Goal: Check status: Check status

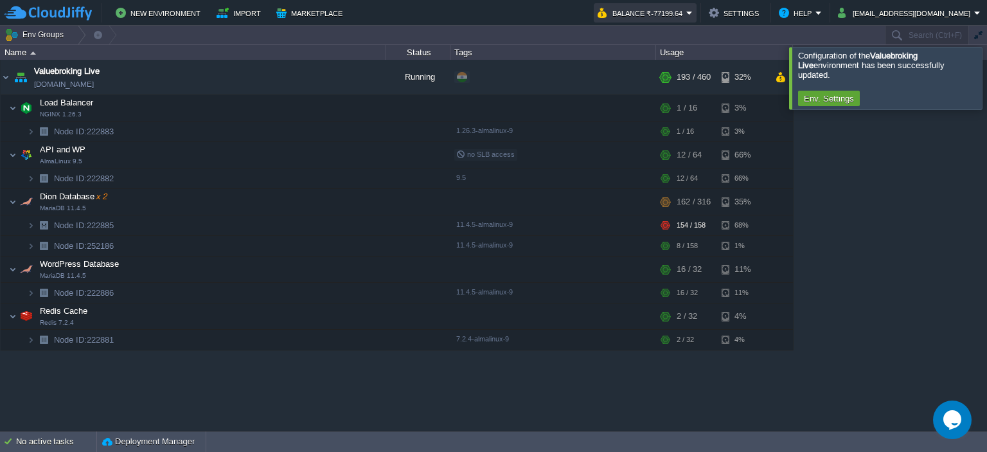
click at [687, 13] on button "Balance ₹-77199.64" at bounding box center [642, 12] width 89 height 15
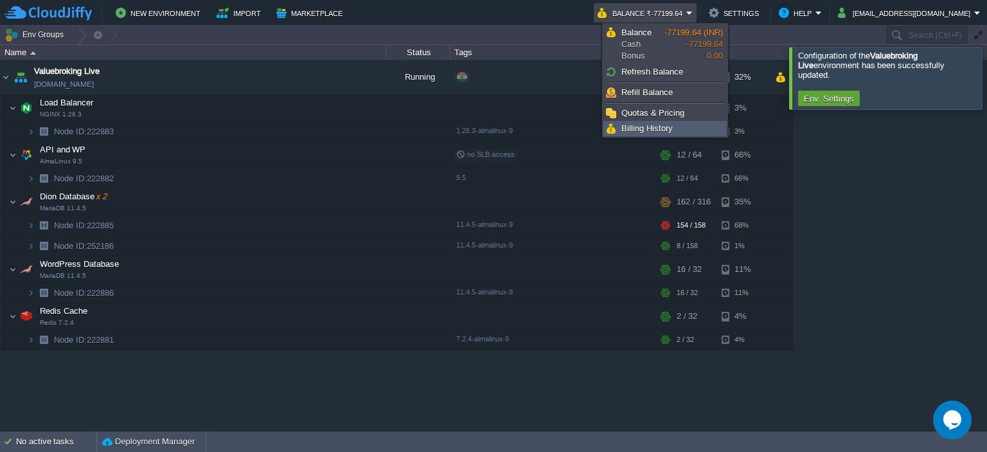
click at [661, 125] on span "Billing History" at bounding box center [647, 128] width 51 height 10
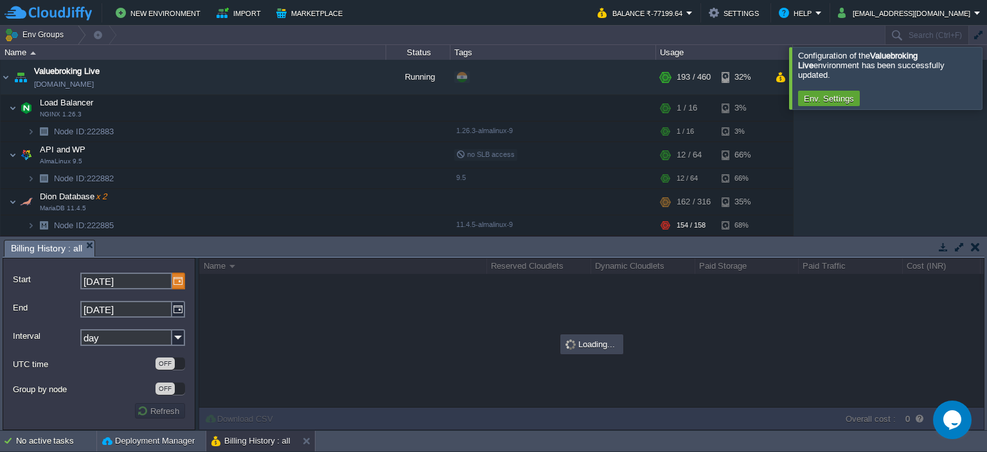
click at [175, 282] on img at bounding box center [178, 281] width 13 height 17
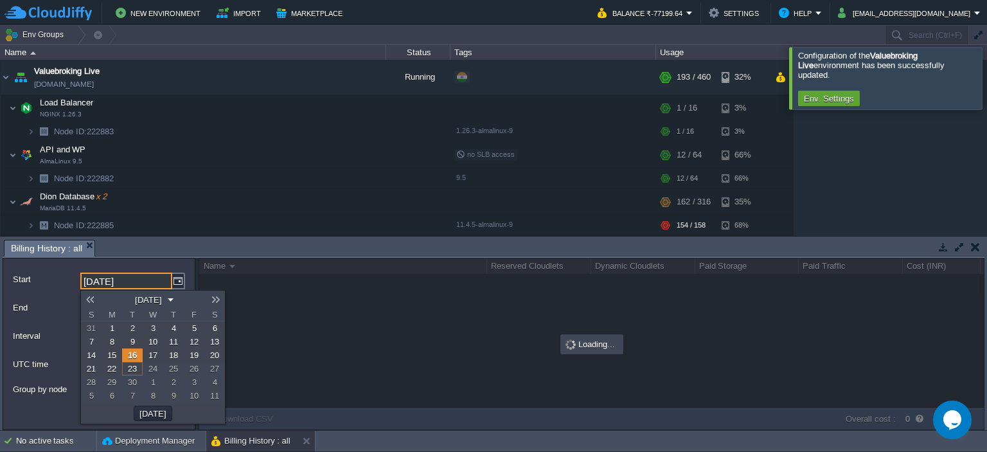
click at [91, 300] on link at bounding box center [90, 299] width 18 height 10
click at [90, 300] on link at bounding box center [90, 299] width 18 height 10
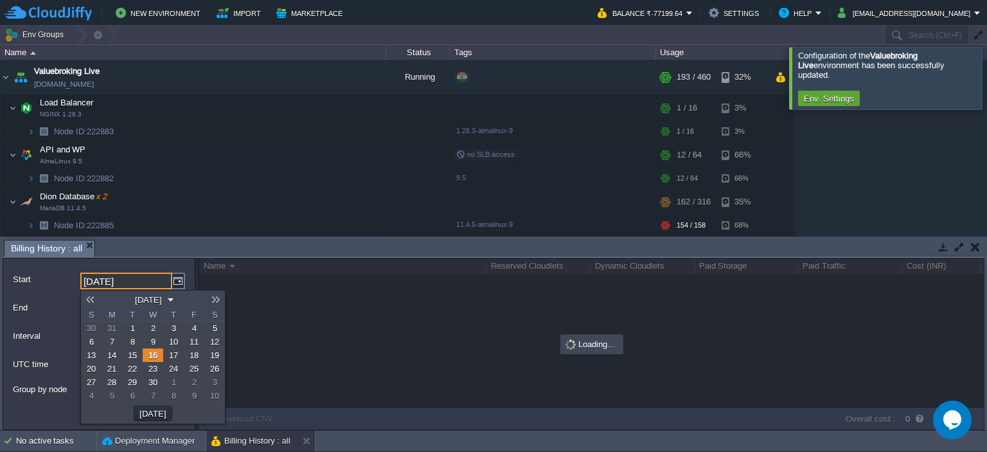
click at [132, 326] on span "1" at bounding box center [132, 328] width 4 height 10
type input "[DATE]"
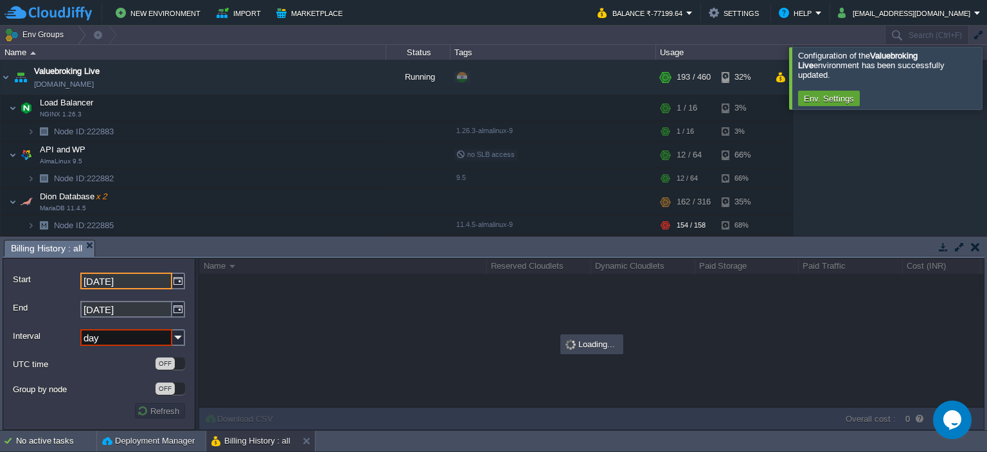
click at [113, 339] on input "day" at bounding box center [126, 337] width 92 height 17
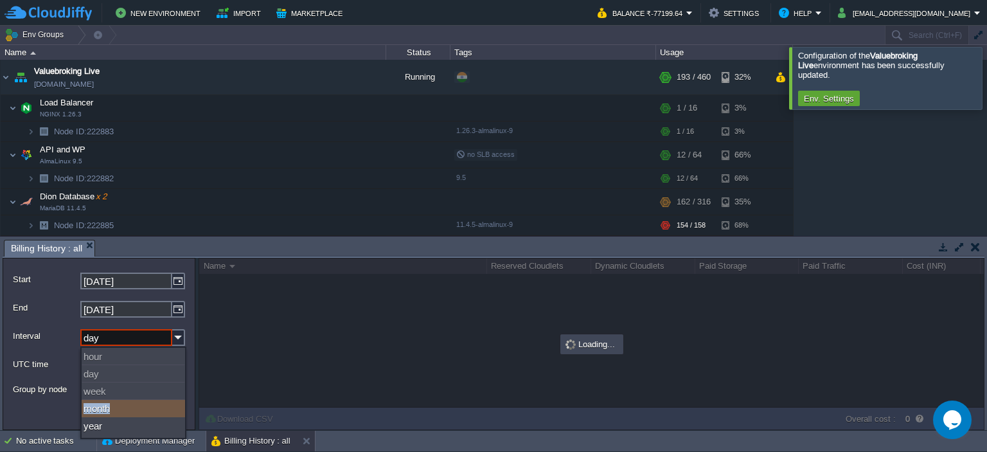
click at [116, 405] on div "hour day week month year" at bounding box center [133, 393] width 103 height 90
type input "month"
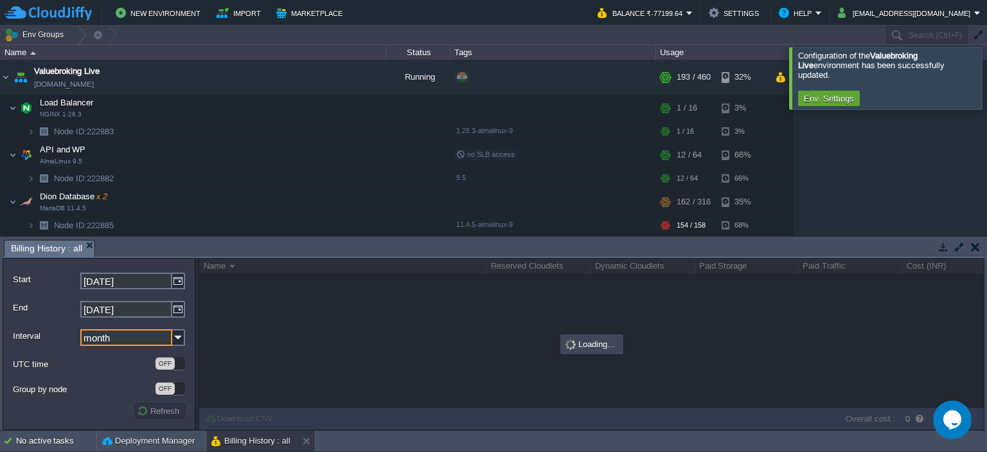
click at [101, 392] on label "Group by node" at bounding box center [83, 388] width 141 height 13
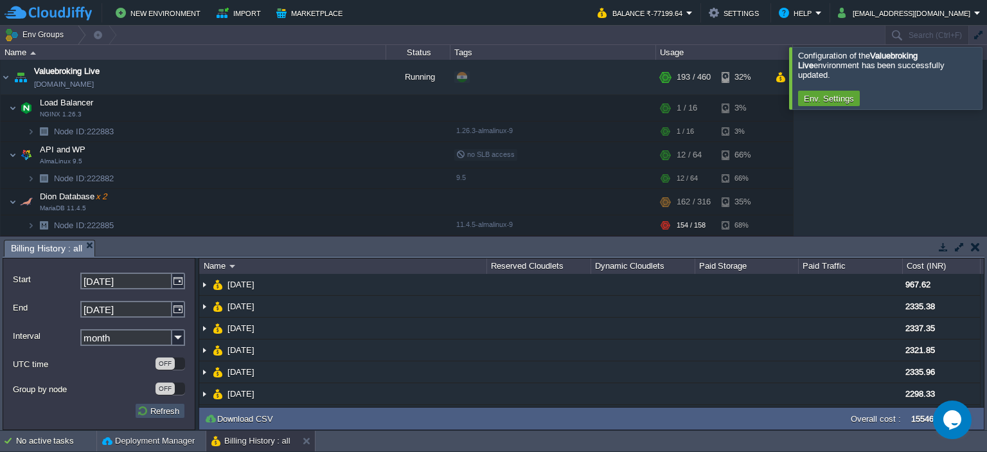
click at [161, 409] on button "Refresh" at bounding box center [160, 411] width 46 height 12
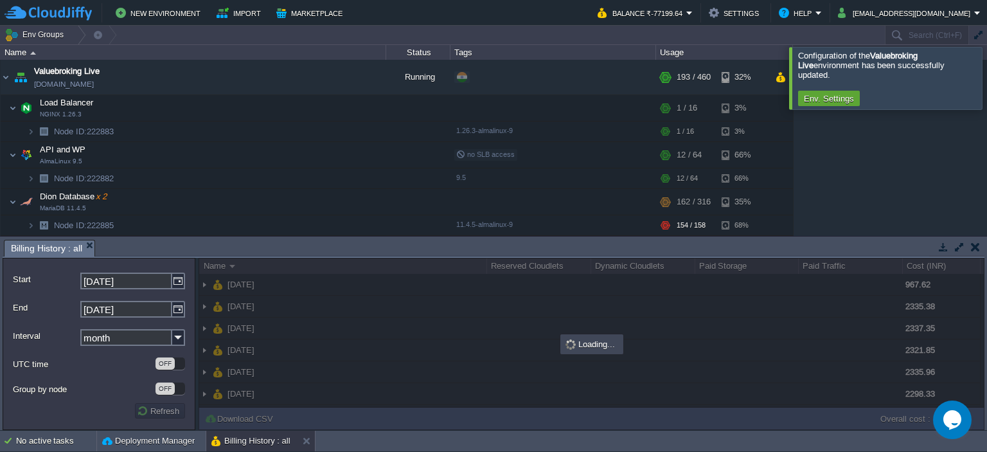
click at [955, 244] on button "button" at bounding box center [960, 247] width 12 height 12
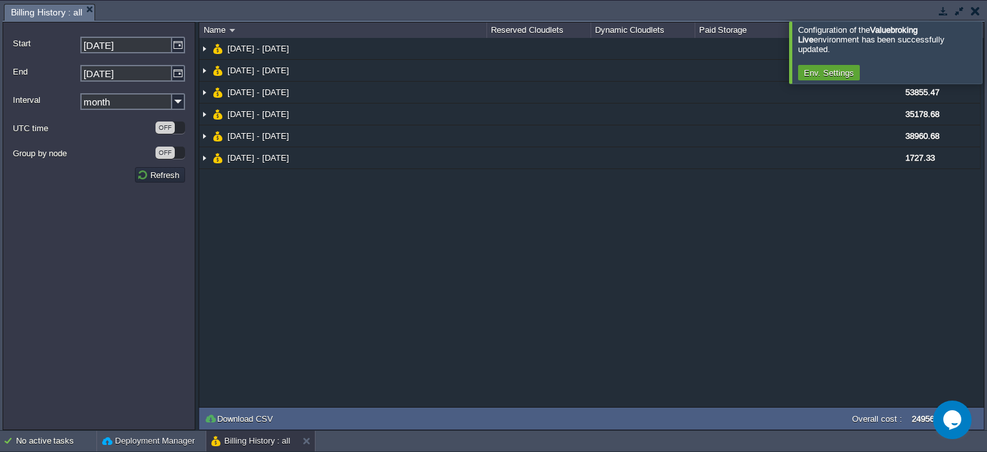
click at [987, 53] on div at bounding box center [1003, 52] width 0 height 62
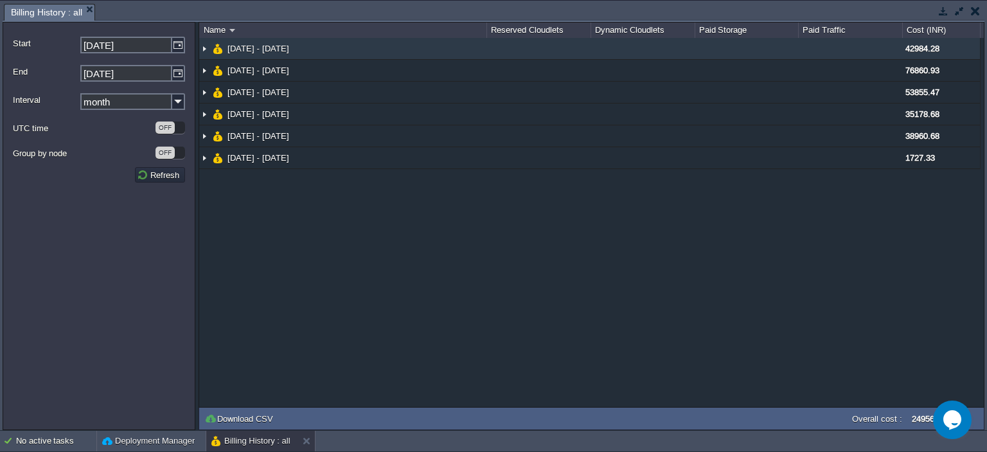
click at [733, 43] on td at bounding box center [747, 49] width 104 height 22
click at [201, 53] on img at bounding box center [204, 48] width 10 height 21
